Goal: Task Accomplishment & Management: Complete application form

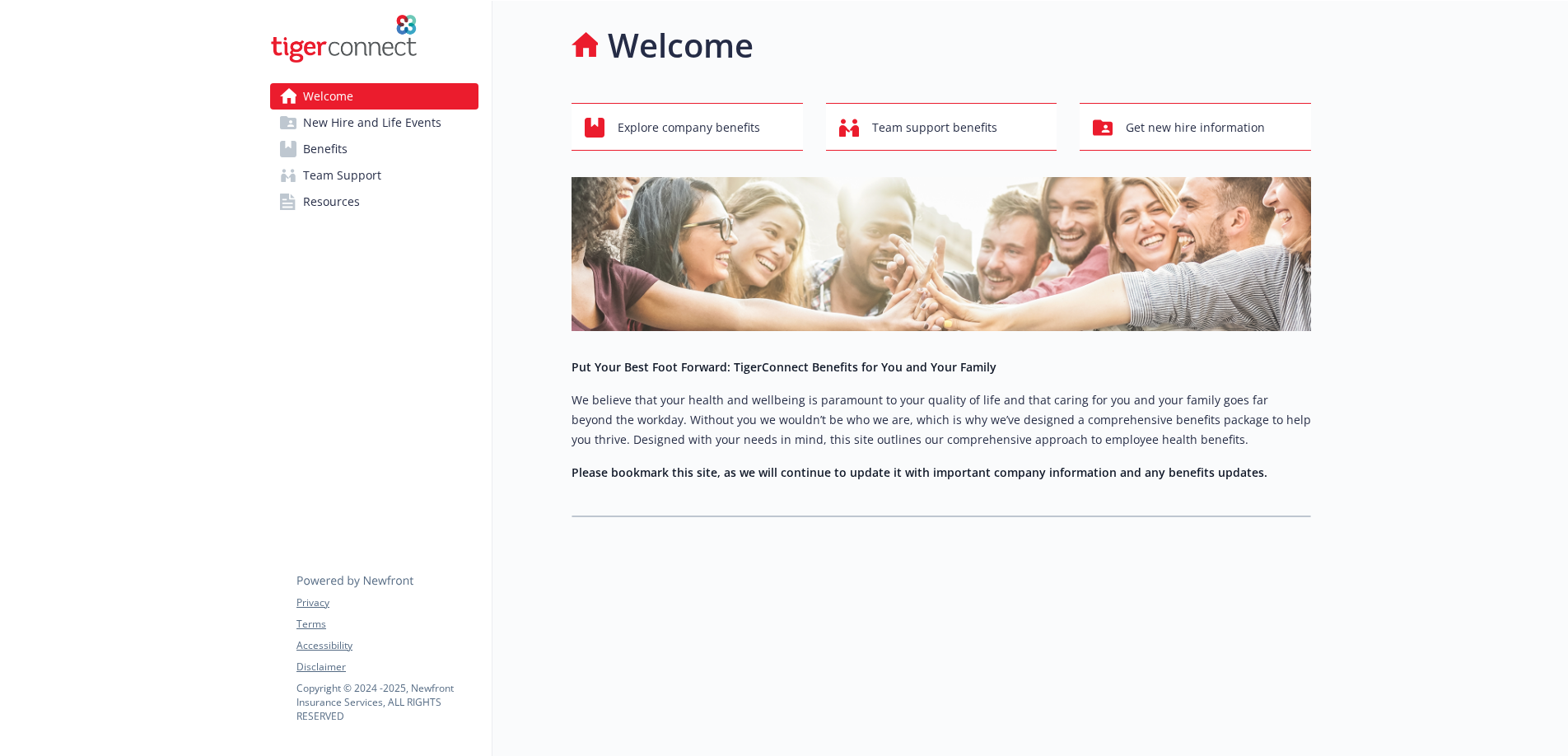
click at [382, 128] on span "New Hire and Life Events" at bounding box center [372, 123] width 138 height 27
